Goal: Check status: Check status

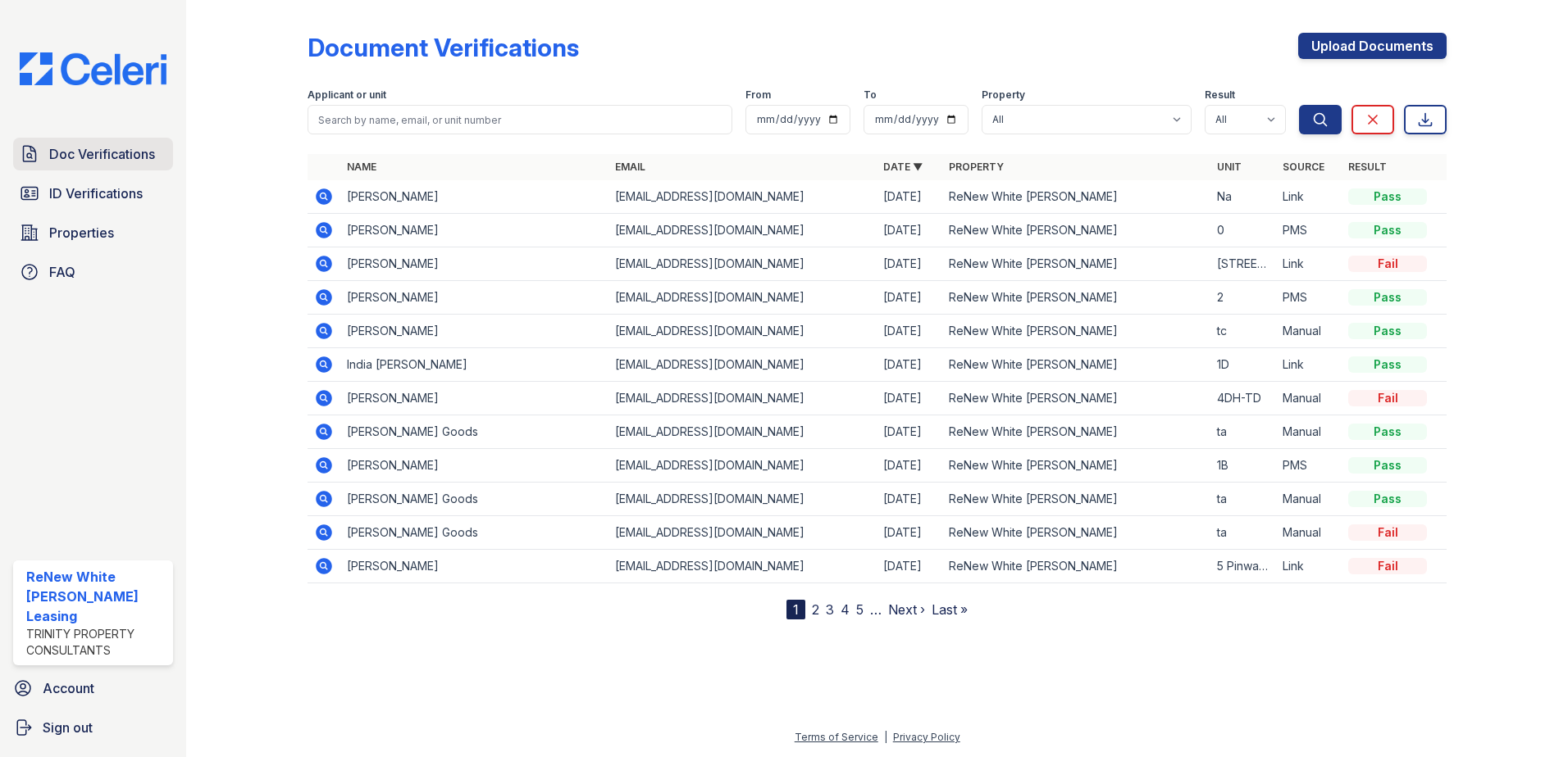
click at [54, 157] on span "Doc Verifications" at bounding box center [101, 153] width 105 height 20
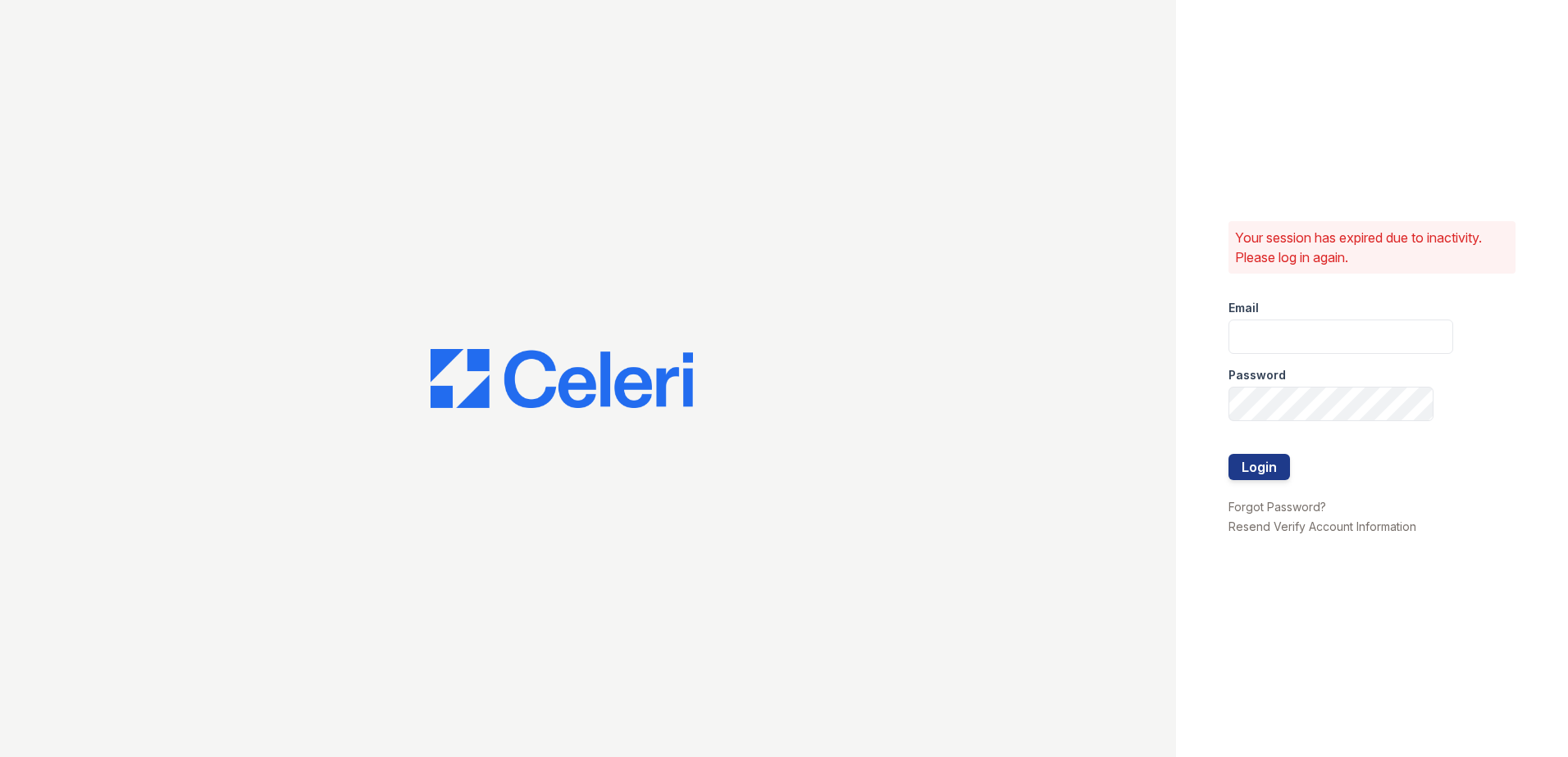
type input "renewwhitemarsh@trinity-pm.com"
click at [1262, 467] on button "Login" at bounding box center [1260, 467] width 62 height 27
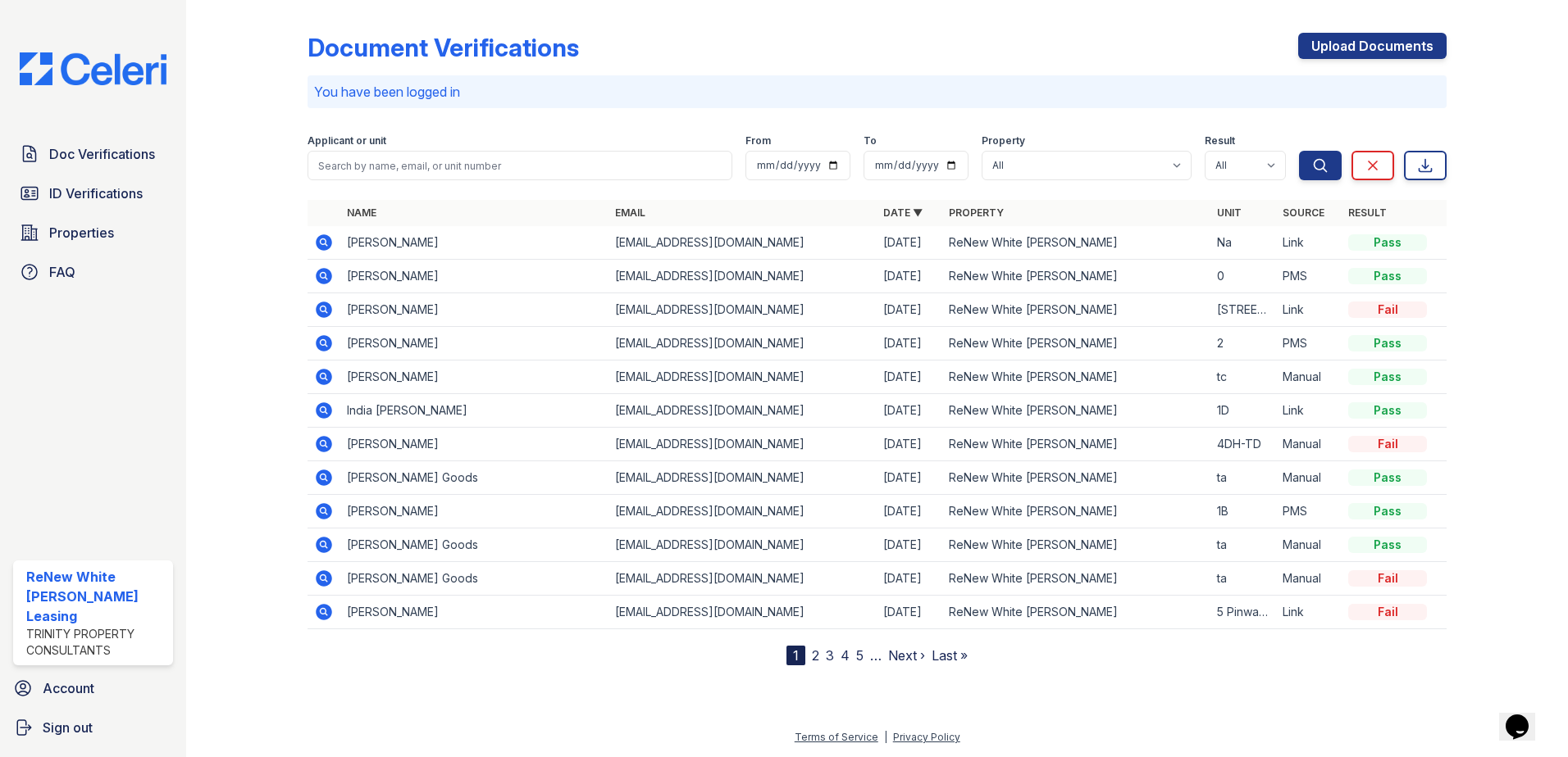
click at [320, 308] on icon at bounding box center [323, 309] width 16 height 16
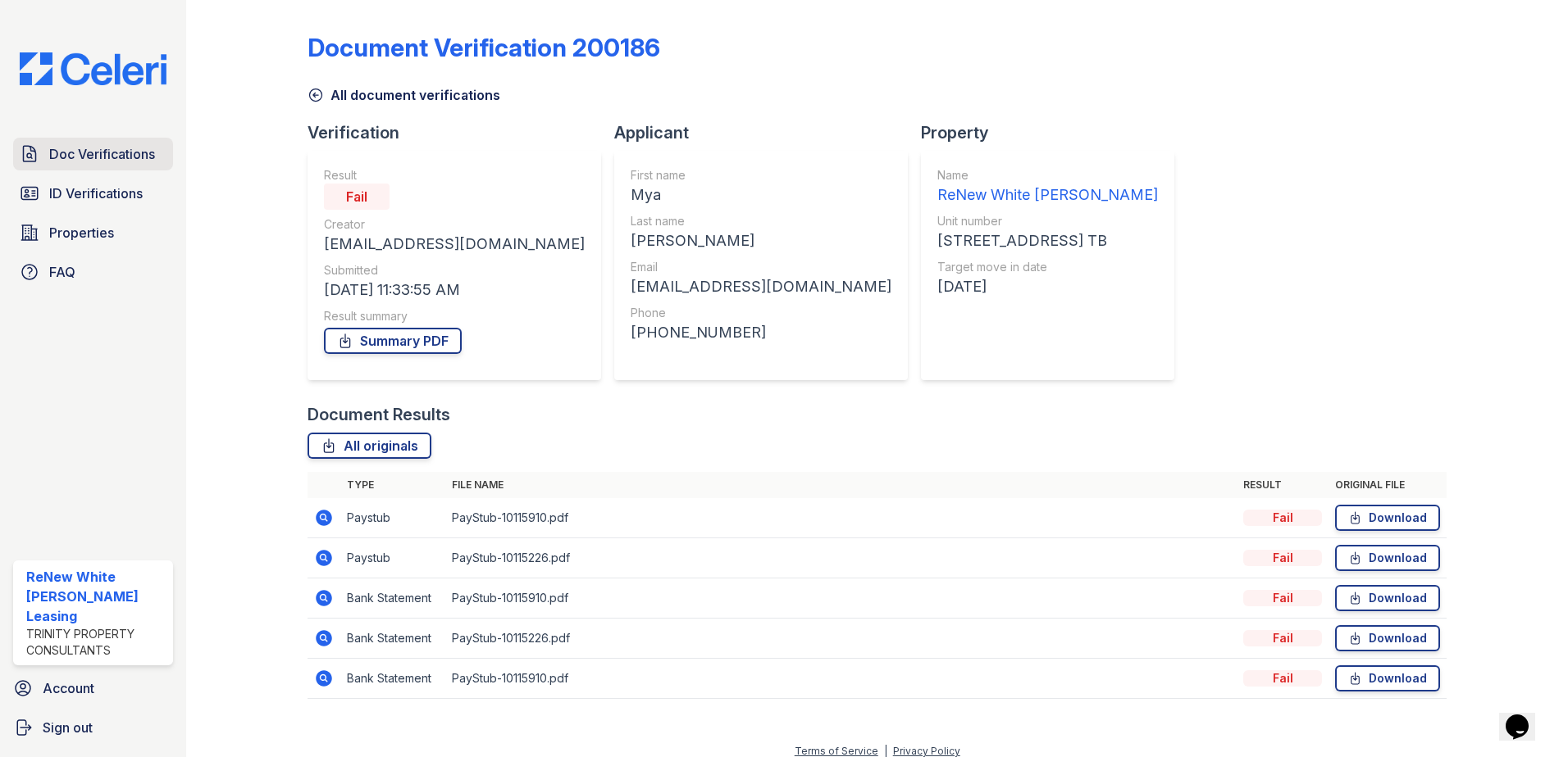
click at [63, 157] on span "Doc Verifications" at bounding box center [101, 153] width 105 height 20
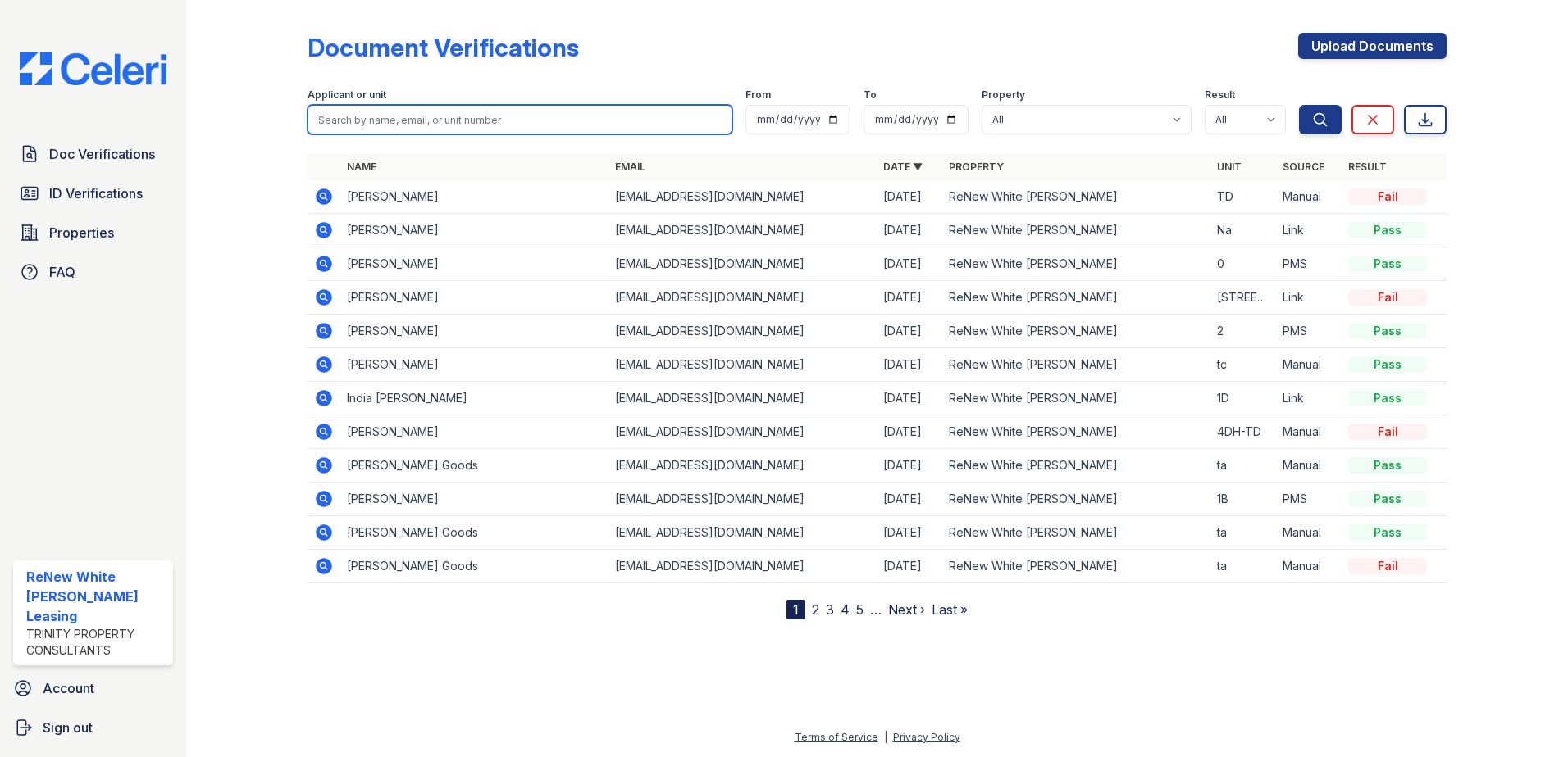
click at [432, 118] on input "search" at bounding box center [520, 120] width 425 height 29
type input "lala"
click at [1299, 105] on button "Search" at bounding box center [1320, 120] width 43 height 29
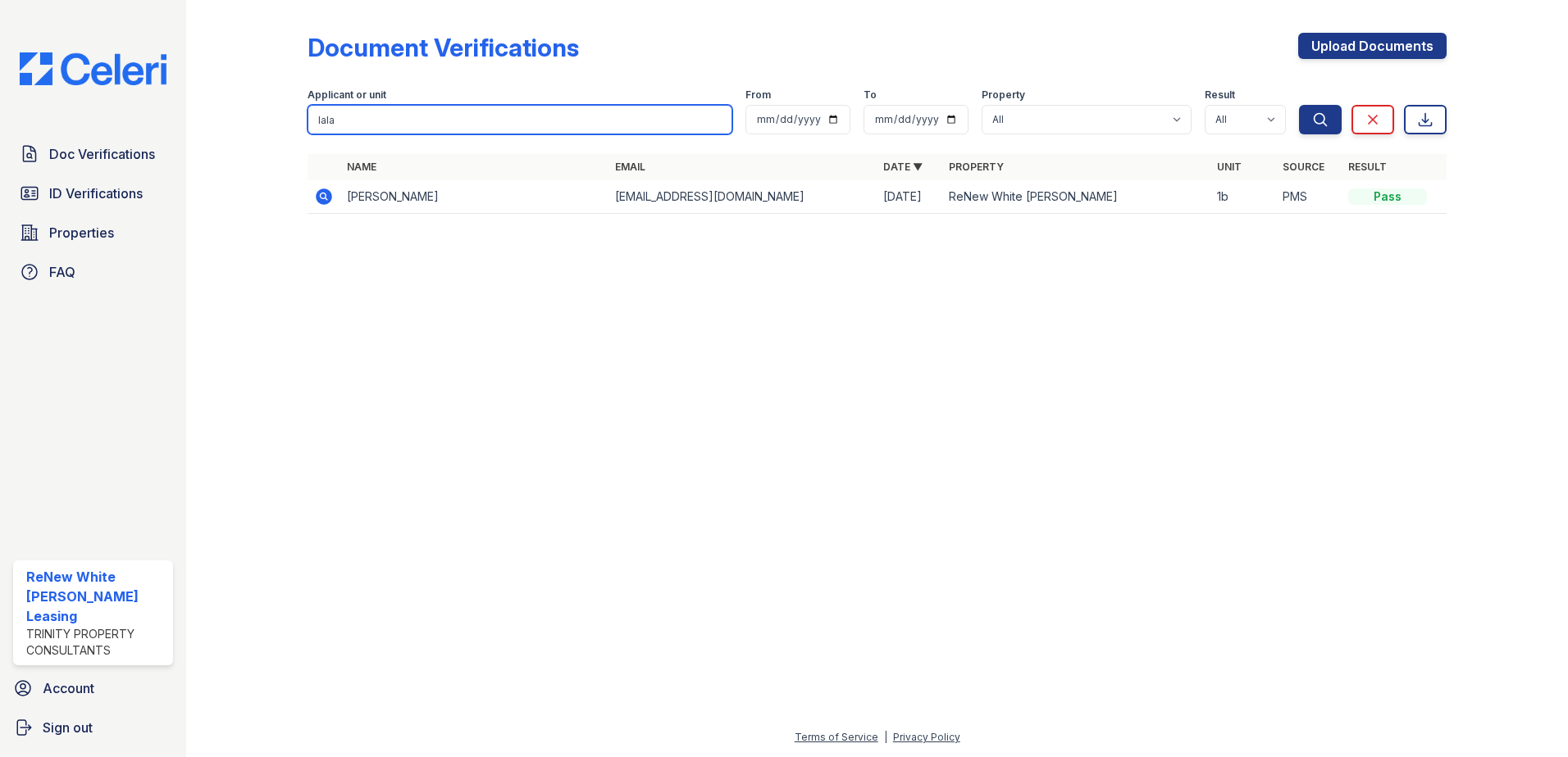
click at [716, 121] on input "lala" at bounding box center [520, 120] width 425 height 29
